Goal: Find specific page/section: Find specific page/section

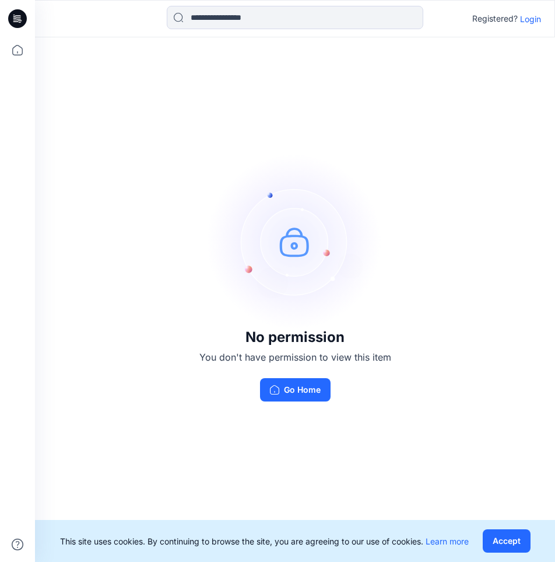
click at [534, 21] on p "Login" at bounding box center [530, 19] width 21 height 12
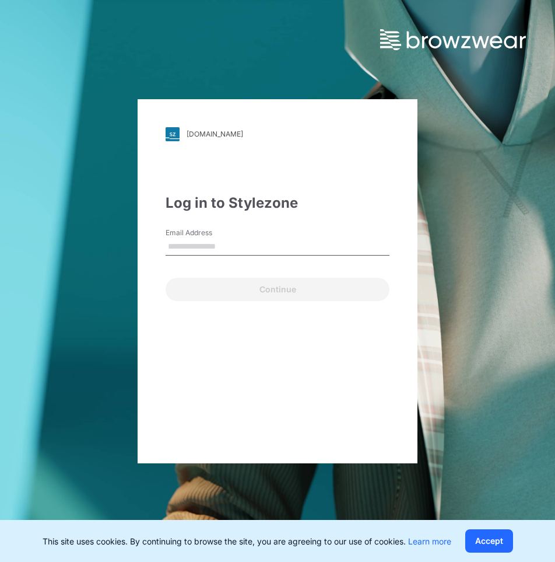
click at [240, 241] on input "Email Address" at bounding box center [278, 246] width 224 height 17
type input "**********"
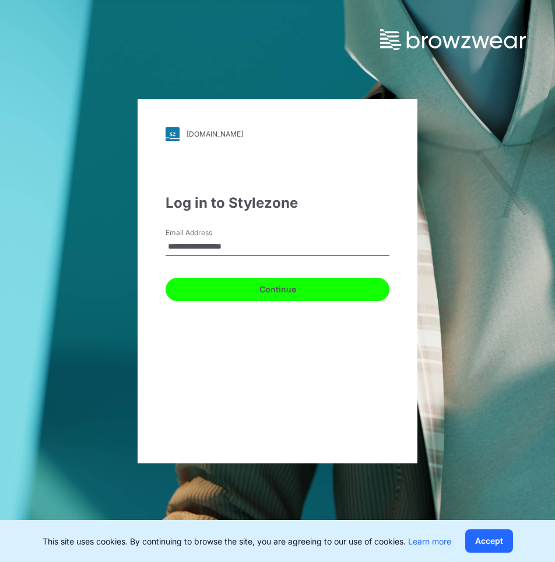
click at [281, 288] on button "Continue" at bounding box center [278, 289] width 224 height 23
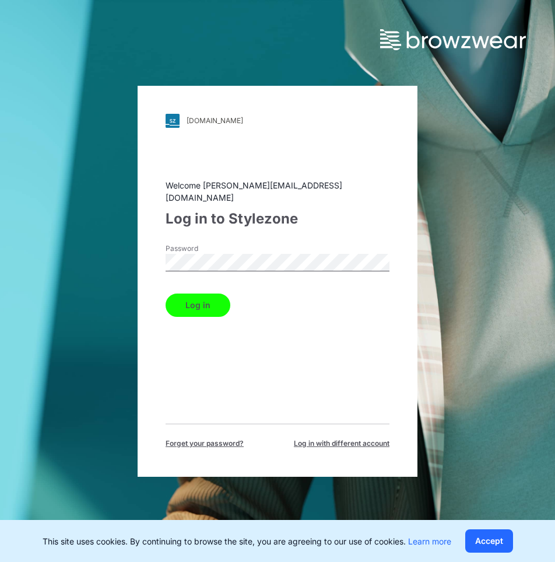
click at [213, 300] on button "Log in" at bounding box center [198, 304] width 65 height 23
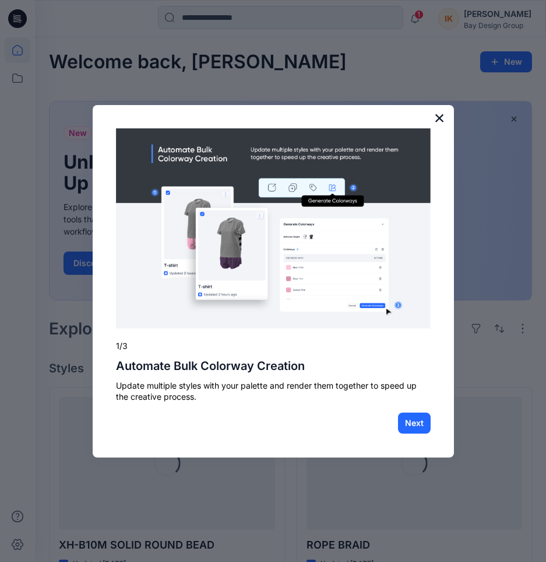
click at [439, 119] on button "×" at bounding box center [439, 117] width 11 height 19
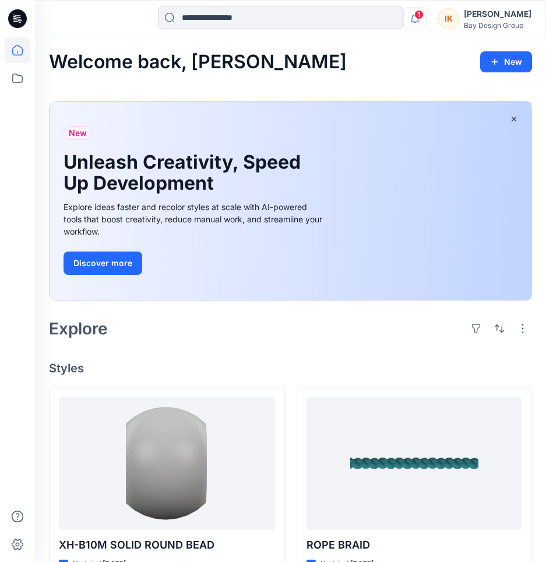
click at [426, 22] on icon "button" at bounding box center [415, 18] width 22 height 23
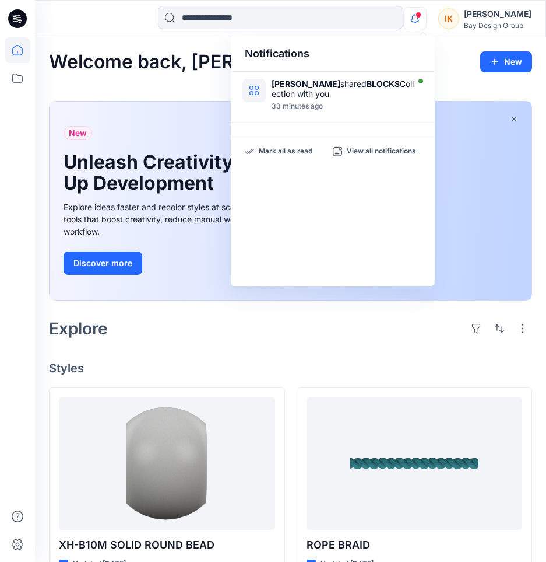
click at [426, 18] on icon "button" at bounding box center [415, 18] width 22 height 23
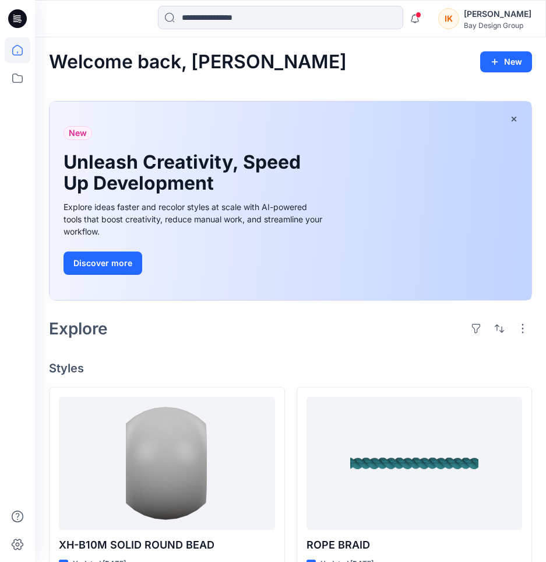
click at [14, 82] on icon at bounding box center [17, 77] width 10 height 9
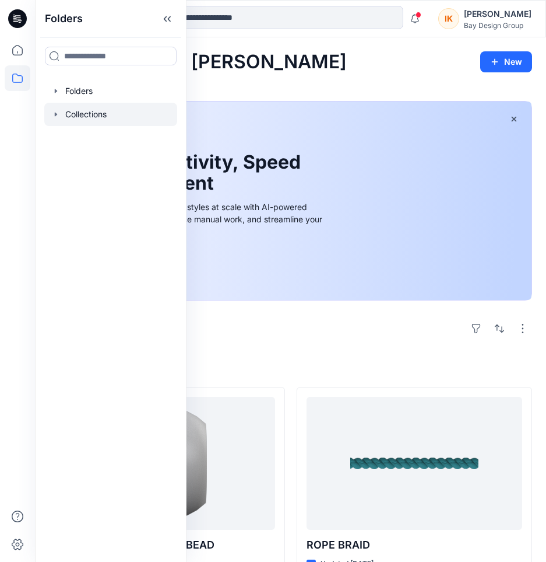
click at [53, 114] on icon "button" at bounding box center [55, 114] width 9 height 9
click at [61, 137] on div at bounding box center [110, 137] width 133 height 23
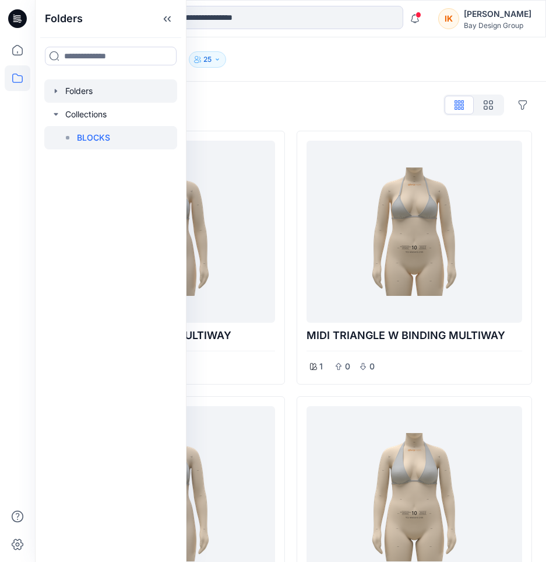
click at [58, 94] on icon "button" at bounding box center [55, 90] width 9 height 9
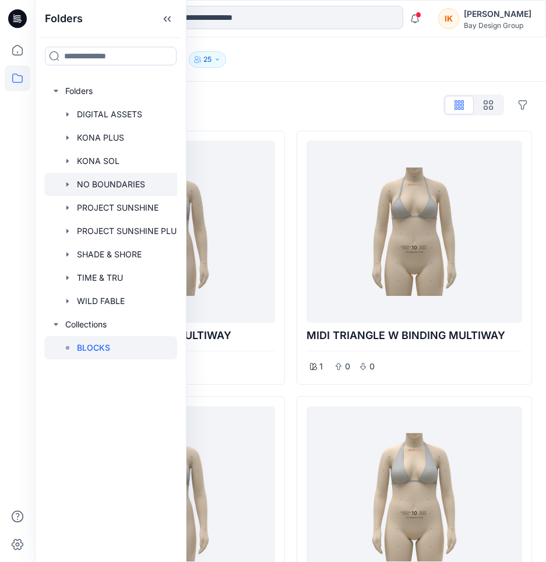
click at [108, 188] on div at bounding box center [116, 184] width 145 height 23
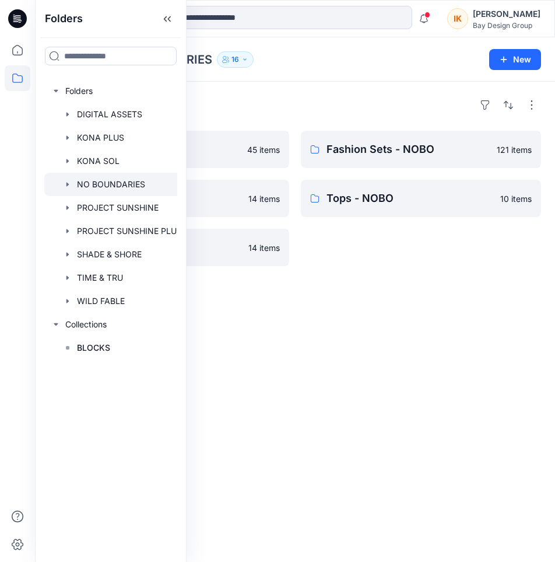
drag, startPoint x: 406, startPoint y: 359, endPoint x: 366, endPoint y: 344, distance: 42.3
click at [405, 358] on div "Folders One Pieces - NOBO 45 items Coverups - NOBO 14 items Bottoms - NOBO 14 i…" at bounding box center [295, 322] width 520 height 480
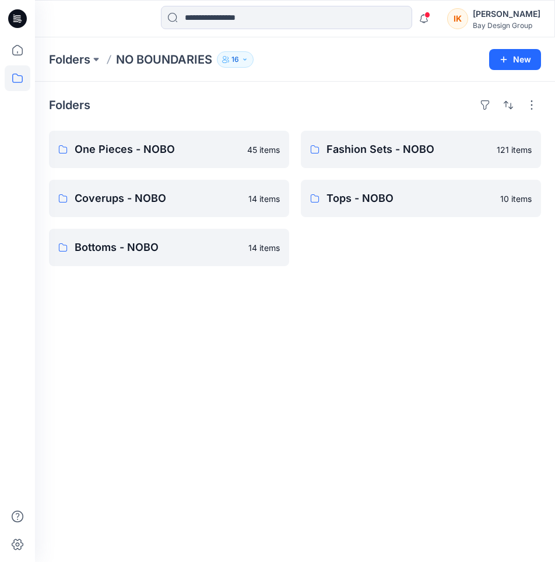
click at [266, 364] on div "Folders One Pieces - NOBO 45 items Coverups - NOBO 14 items Bottoms - NOBO 14 i…" at bounding box center [295, 322] width 520 height 480
click at [278, 17] on input at bounding box center [286, 17] width 251 height 23
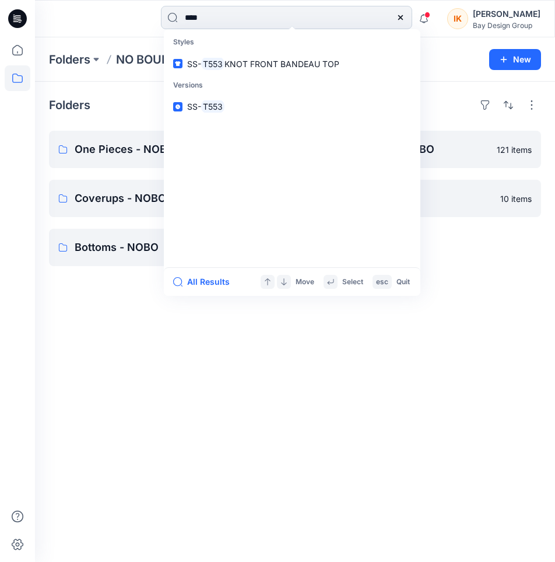
click at [229, 20] on input "****" at bounding box center [286, 17] width 251 height 23
click at [142, 10] on div "**** Styles SS- T553 KNOT FRONT BANDEAU TOP Versions SS- T553 All Results Move …" at bounding box center [295, 19] width 520 height 26
type input "****"
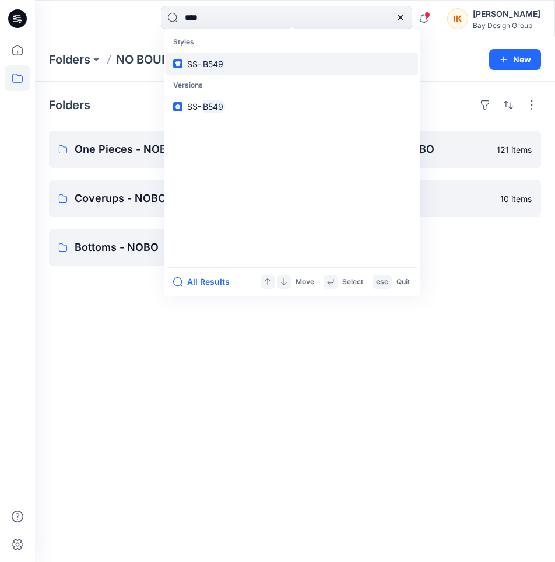
click at [211, 64] on mark "B549" at bounding box center [213, 63] width 24 height 13
